Goal: Information Seeking & Learning: Learn about a topic

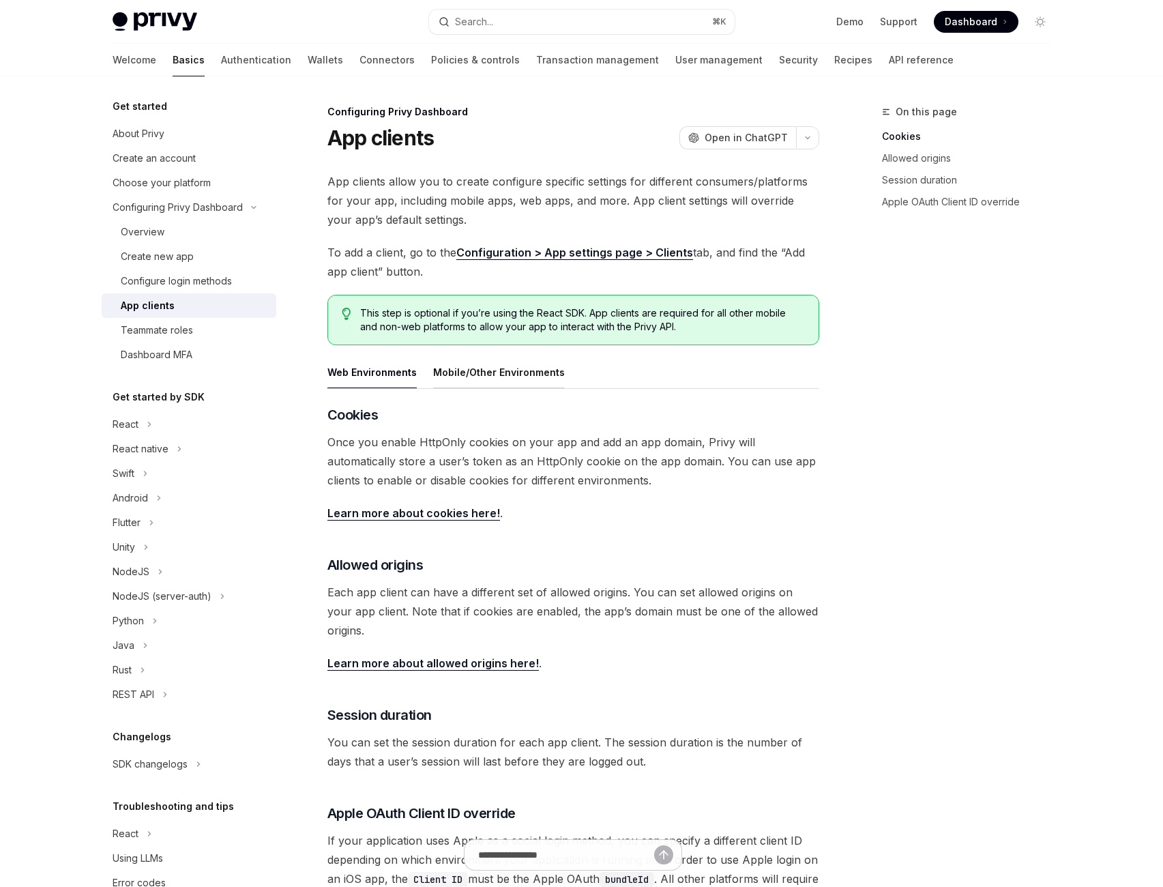
click at [520, 388] on div "Mobile/Other Environments" at bounding box center [499, 372] width 132 height 32
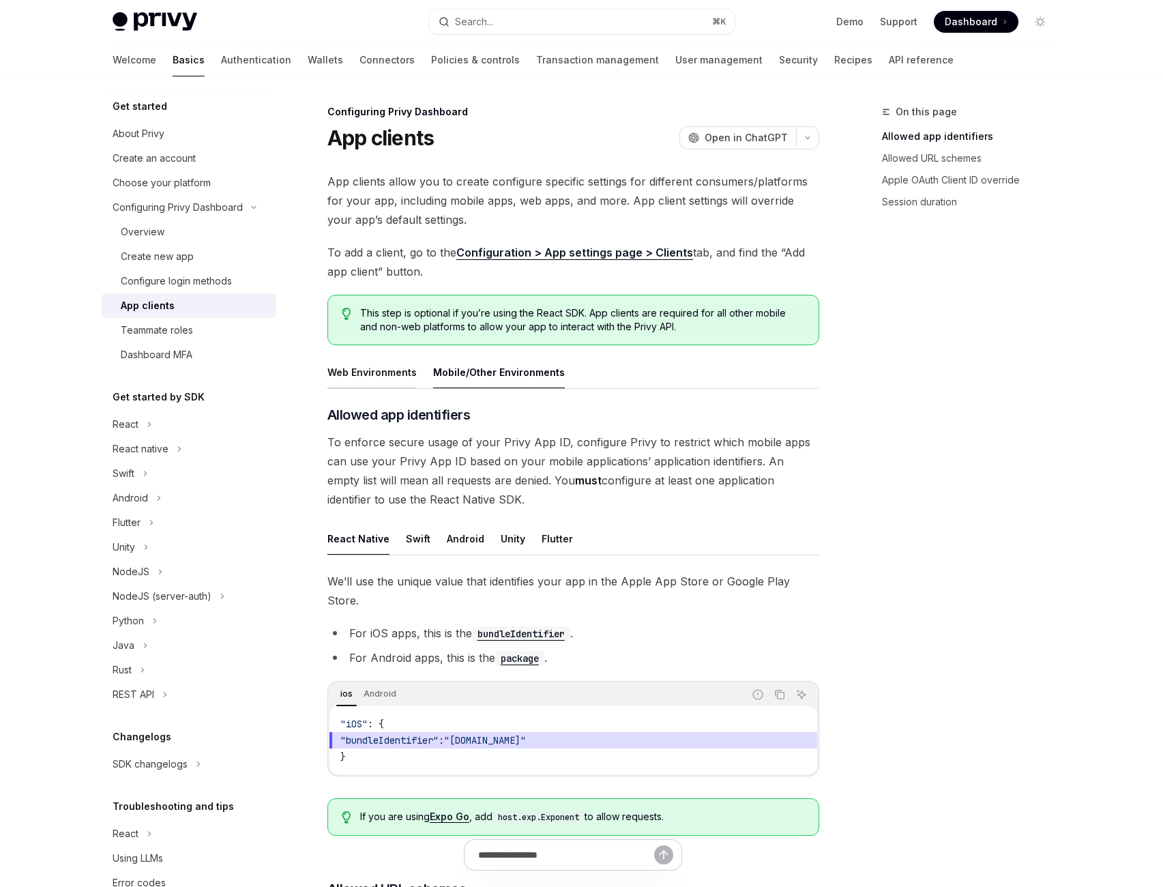
click at [394, 388] on div "Web Environments" at bounding box center [371, 372] width 89 height 32
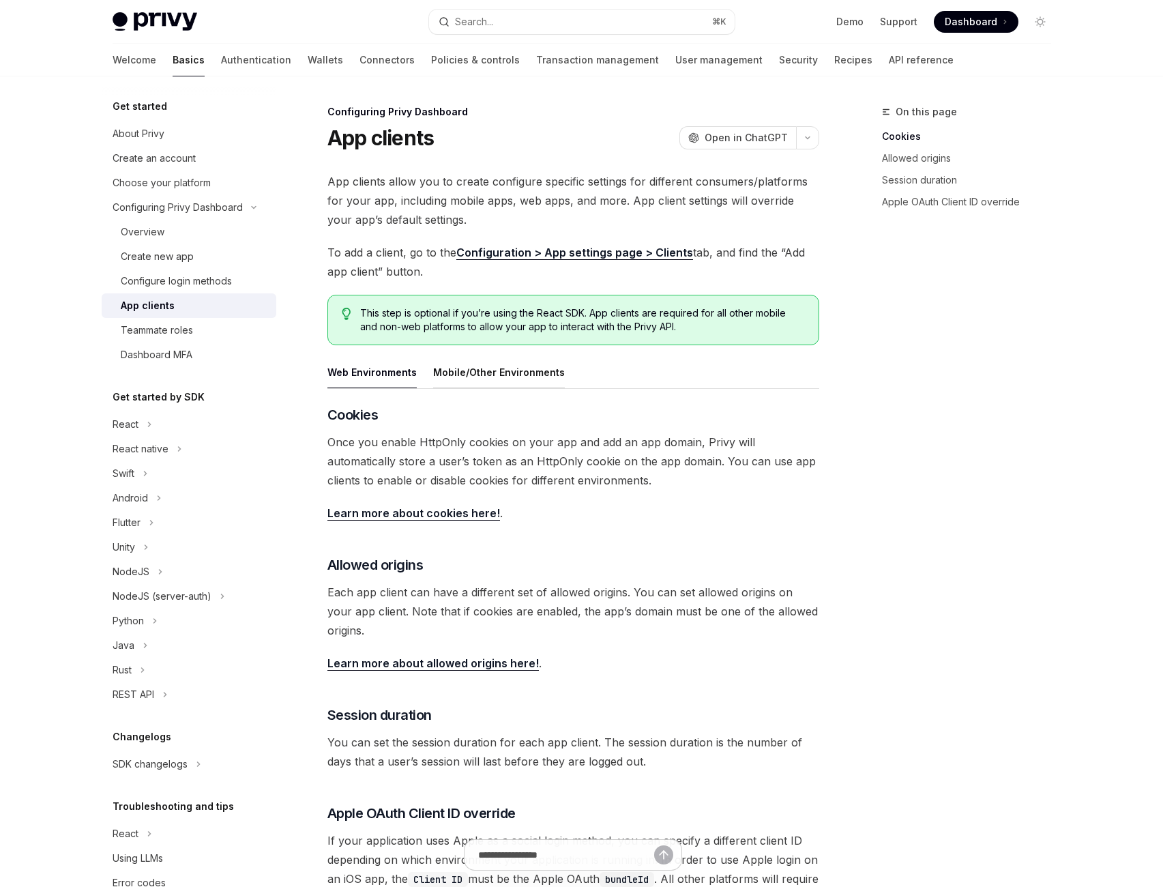
click at [529, 388] on div "Mobile/Other Environments" at bounding box center [499, 372] width 132 height 32
type textarea "*"
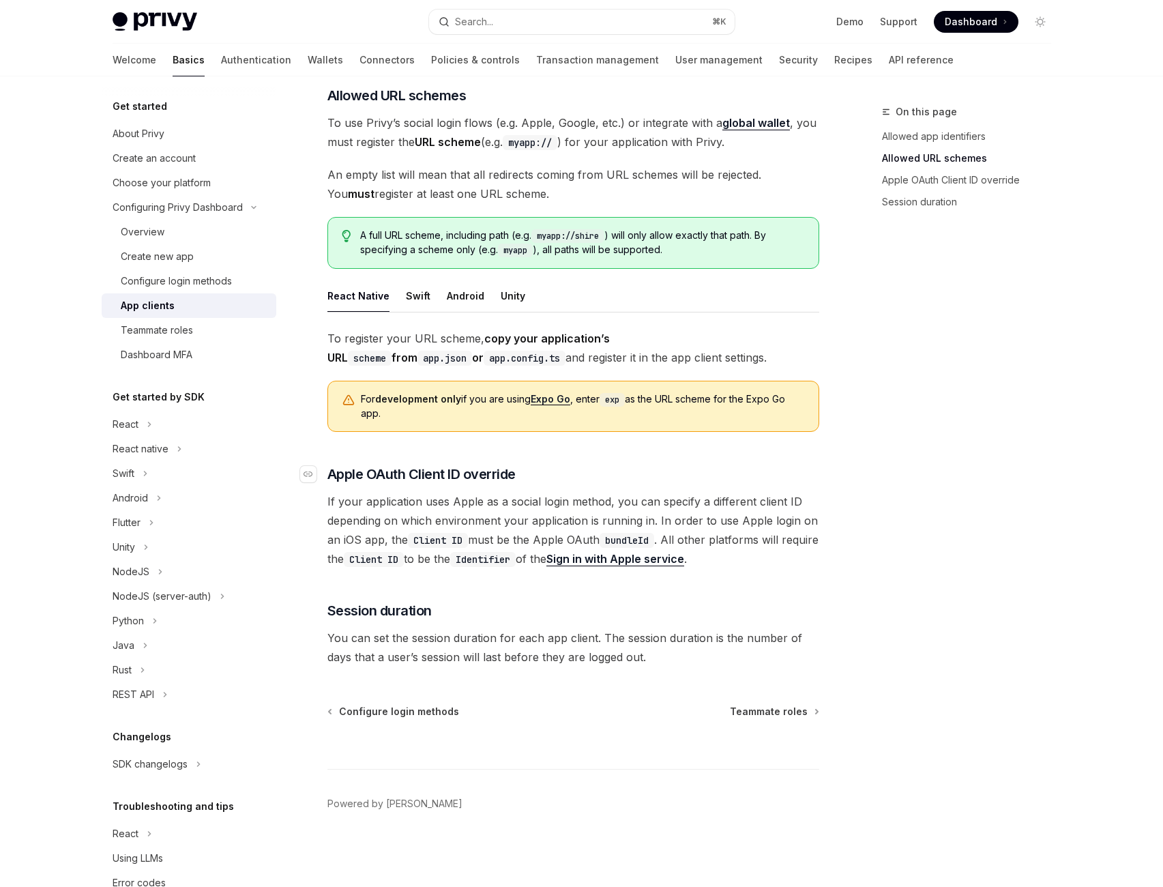
scroll to position [1274, 0]
